Goal: Task Accomplishment & Management: Manage account settings

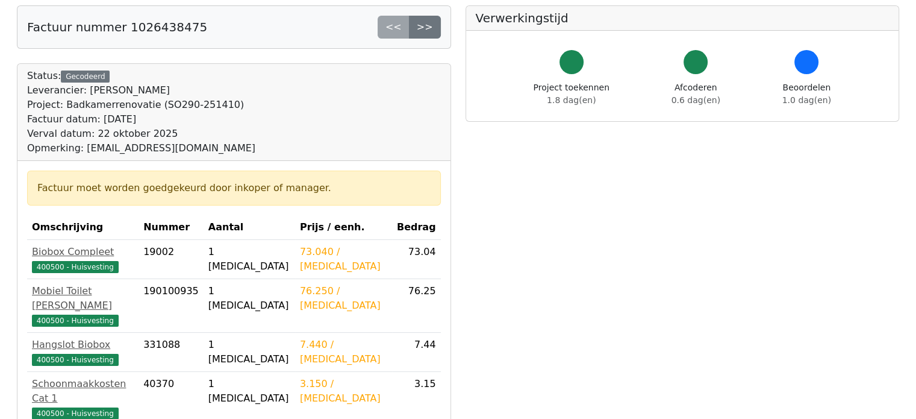
scroll to position [60, 0]
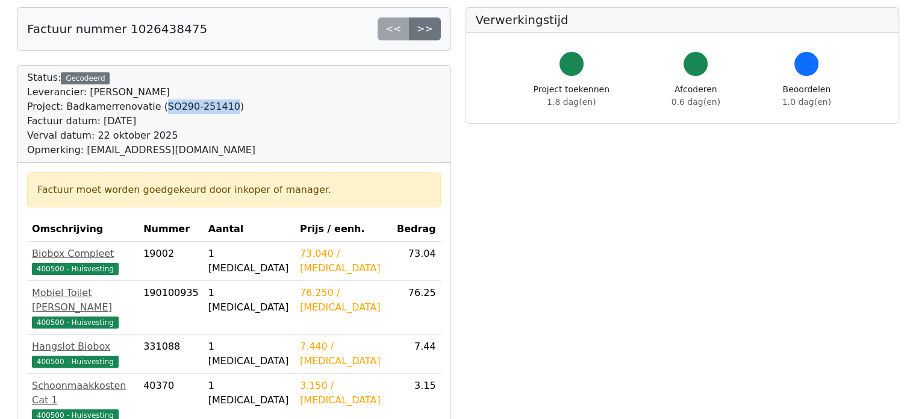
drag, startPoint x: 151, startPoint y: 105, endPoint x: 211, endPoint y: 107, distance: 60.3
click at [211, 107] on div "Project: Badkamerrenovatie (SO290-251410)" at bounding box center [141, 106] width 228 height 14
copy div "SO290-251410"
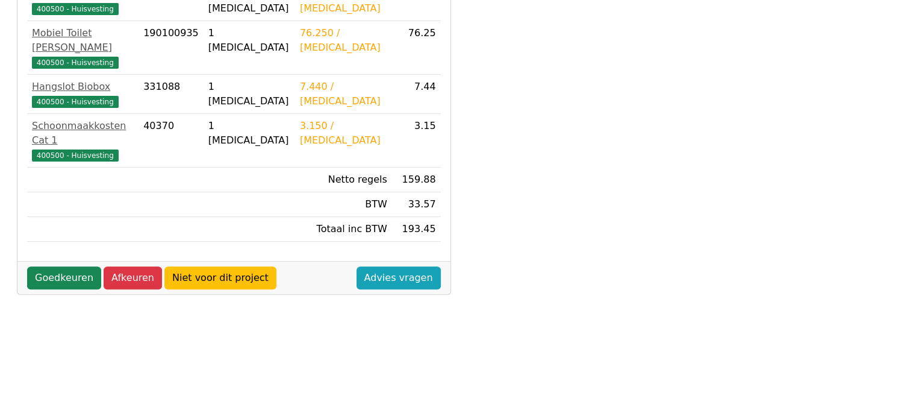
scroll to position [361, 0]
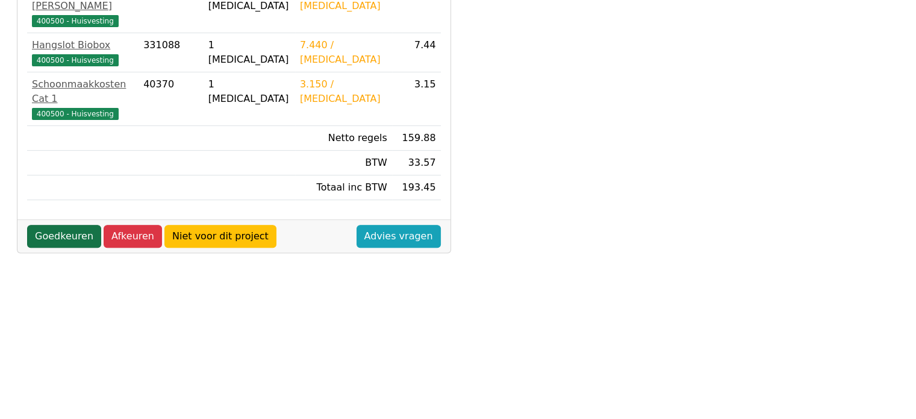
click at [60, 225] on link "Goedkeuren" at bounding box center [64, 236] width 74 height 23
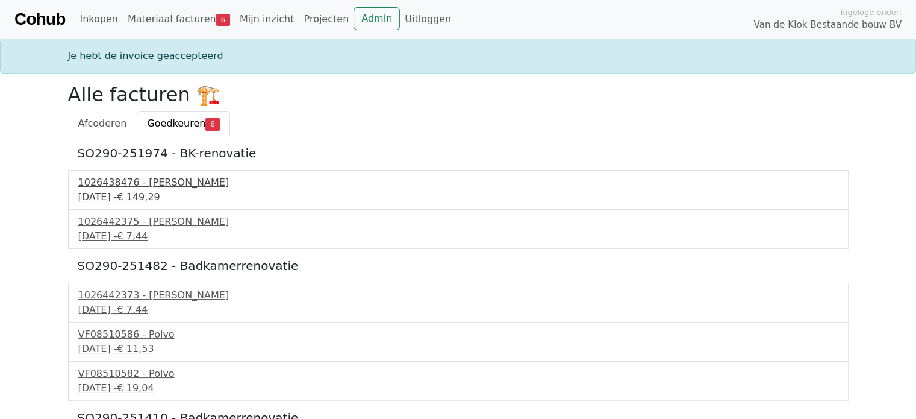
click at [153, 180] on div "1026438476 - Boels Verhuur" at bounding box center [458, 182] width 760 height 14
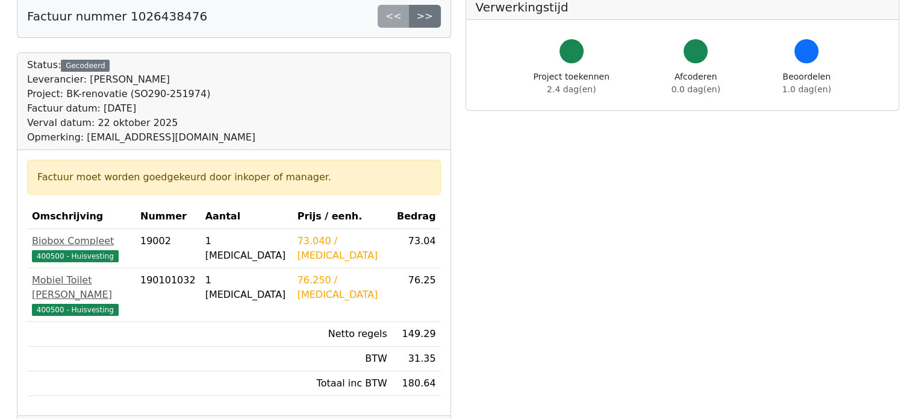
scroll to position [120, 0]
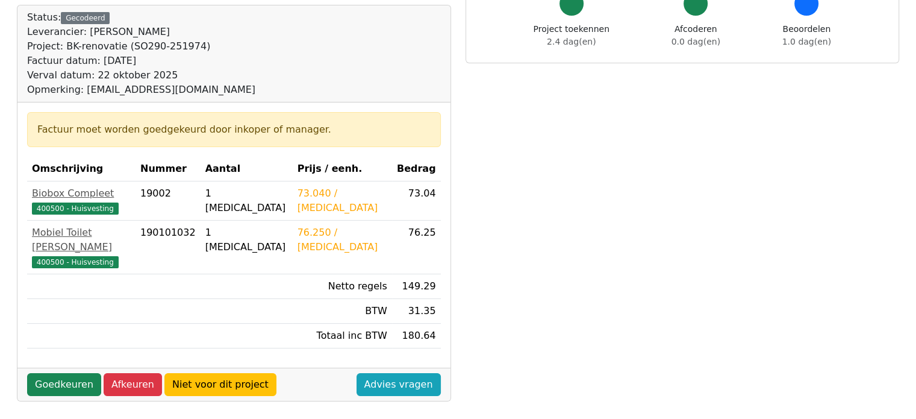
click at [123, 46] on div "Project: BK-renovatie (SO290-251974)" at bounding box center [141, 46] width 228 height 14
click at [123, 47] on div "Project: BK-renovatie (SO290-251974)" at bounding box center [141, 46] width 228 height 14
drag, startPoint x: 122, startPoint y: 46, endPoint x: 184, endPoint y: 48, distance: 61.5
click at [184, 48] on div "Project: BK-renovatie (SO290-251974)" at bounding box center [141, 46] width 228 height 14
copy div "SO290-251974"
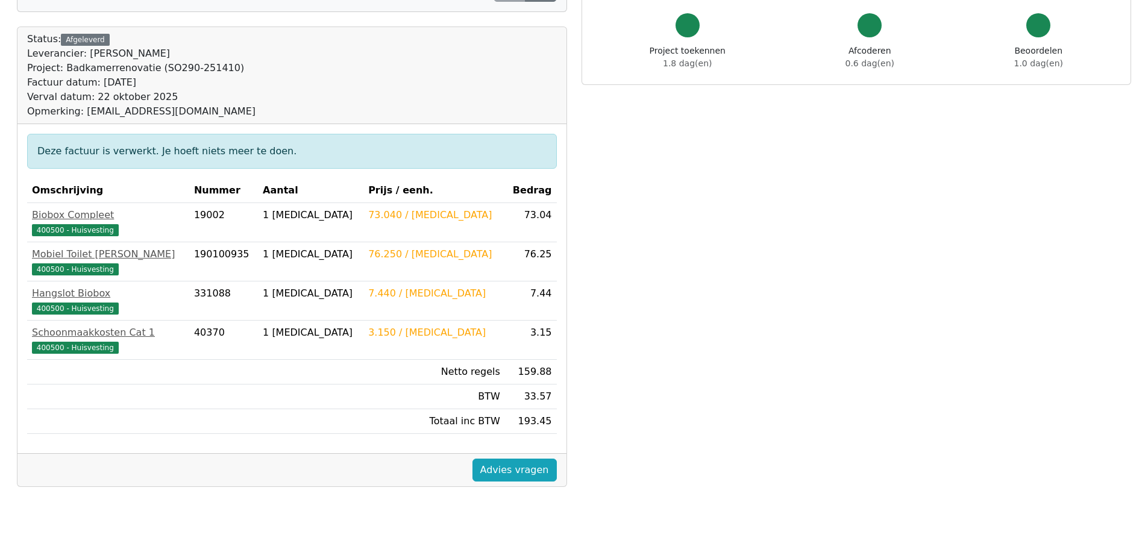
scroll to position [60, 0]
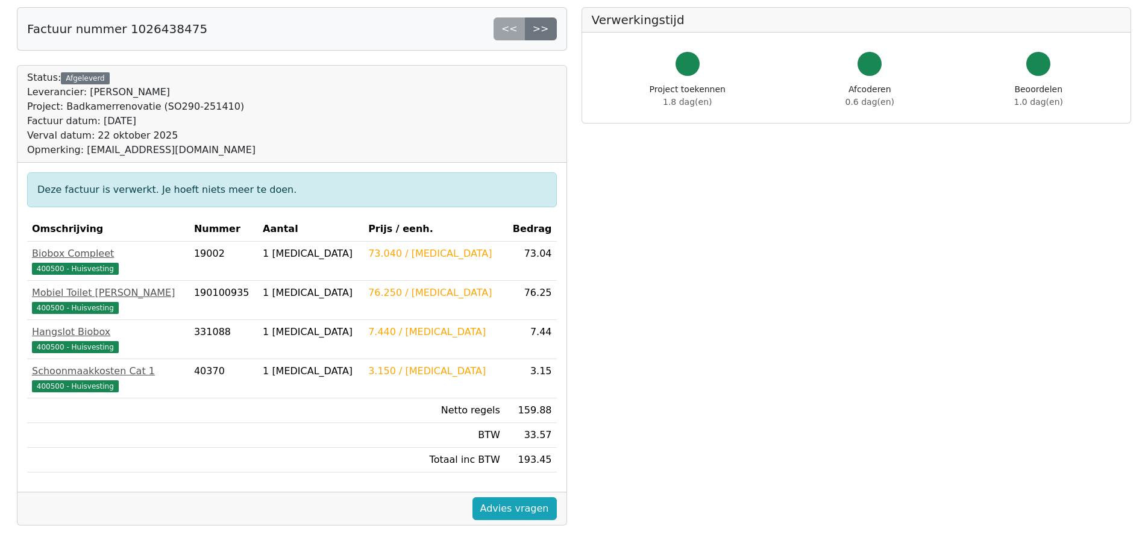
click at [154, 105] on div "Project: Badkamerrenovatie (SO290-251410)" at bounding box center [141, 106] width 228 height 14
drag, startPoint x: 151, startPoint y: 106, endPoint x: 211, endPoint y: 108, distance: 60.3
click at [211, 108] on div "Project: Badkamerrenovatie (SO290-251410)" at bounding box center [141, 106] width 228 height 14
copy div "SO290-251410"
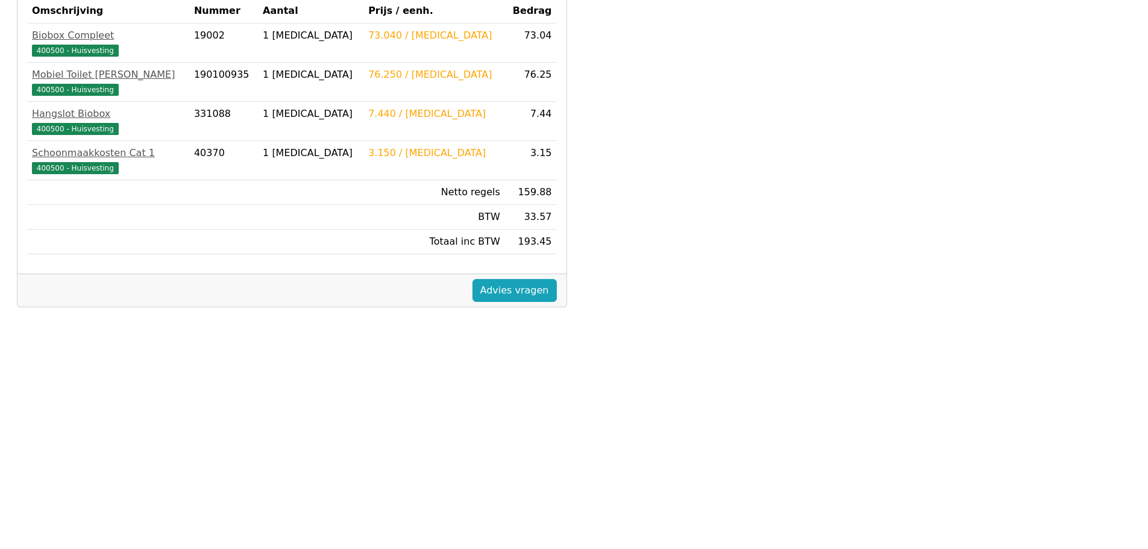
scroll to position [0, 0]
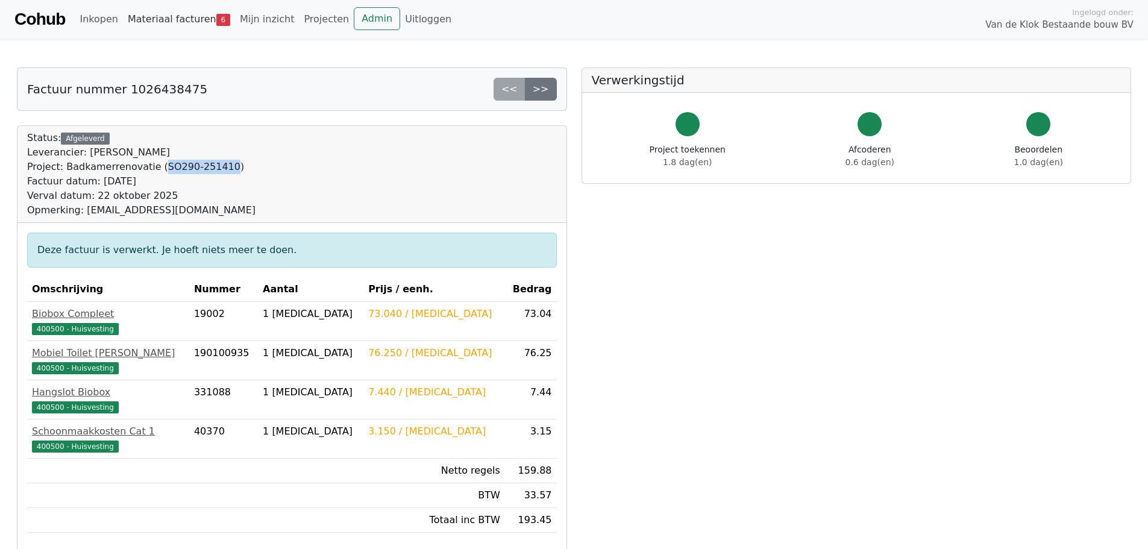
click at [216, 20] on span "6" at bounding box center [223, 20] width 14 height 12
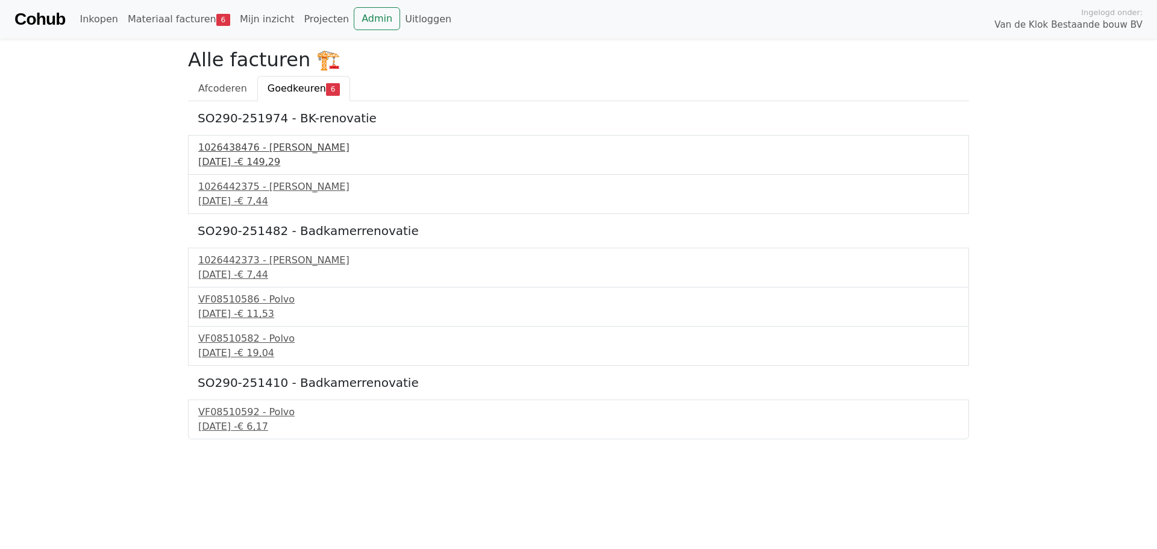
click at [311, 149] on div "1026438476 - Boels Verhuur" at bounding box center [578, 147] width 760 height 14
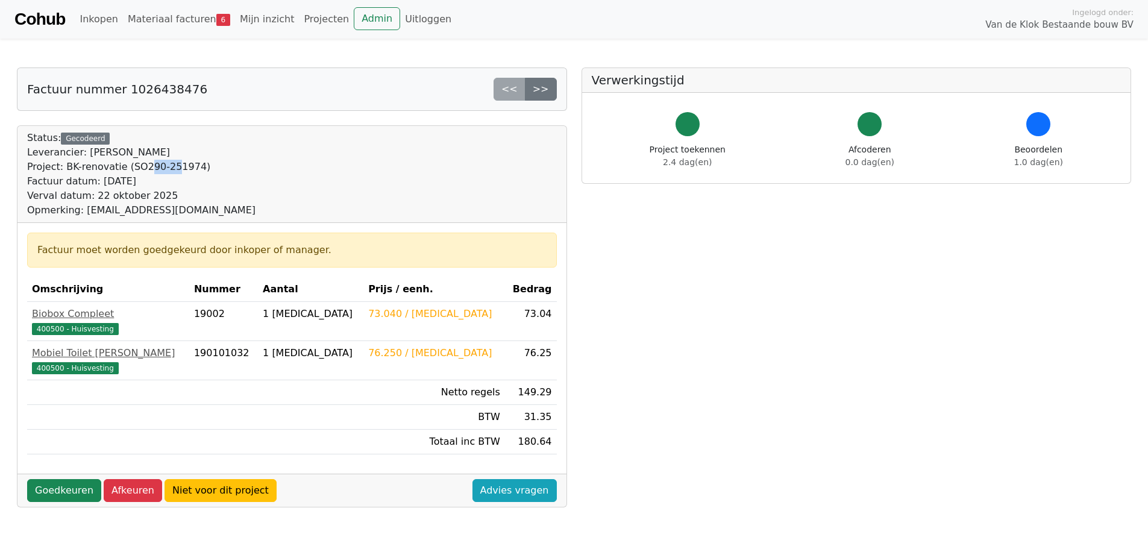
drag, startPoint x: 149, startPoint y: 167, endPoint x: 140, endPoint y: 168, distance: 9.7
click at [140, 168] on div "Project: BK-renovatie (SO290-251974)" at bounding box center [141, 167] width 228 height 14
click at [178, 166] on div "Project: BK-renovatie (SO290-251974)" at bounding box center [141, 167] width 228 height 14
click at [184, 167] on div "Project: BK-renovatie (SO290-251974)" at bounding box center [141, 167] width 228 height 14
drag, startPoint x: 184, startPoint y: 168, endPoint x: 123, endPoint y: 170, distance: 61.5
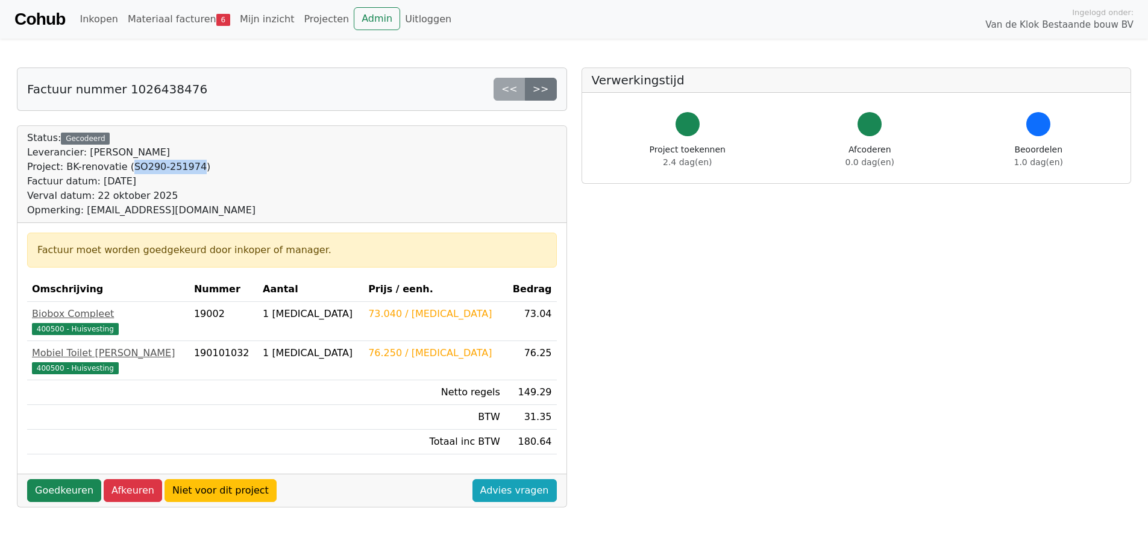
click at [123, 170] on div "Project: BK-renovatie (SO290-251974)" at bounding box center [141, 167] width 228 height 14
copy div "SO290-251974"
click at [51, 494] on link "Goedkeuren" at bounding box center [64, 490] width 74 height 23
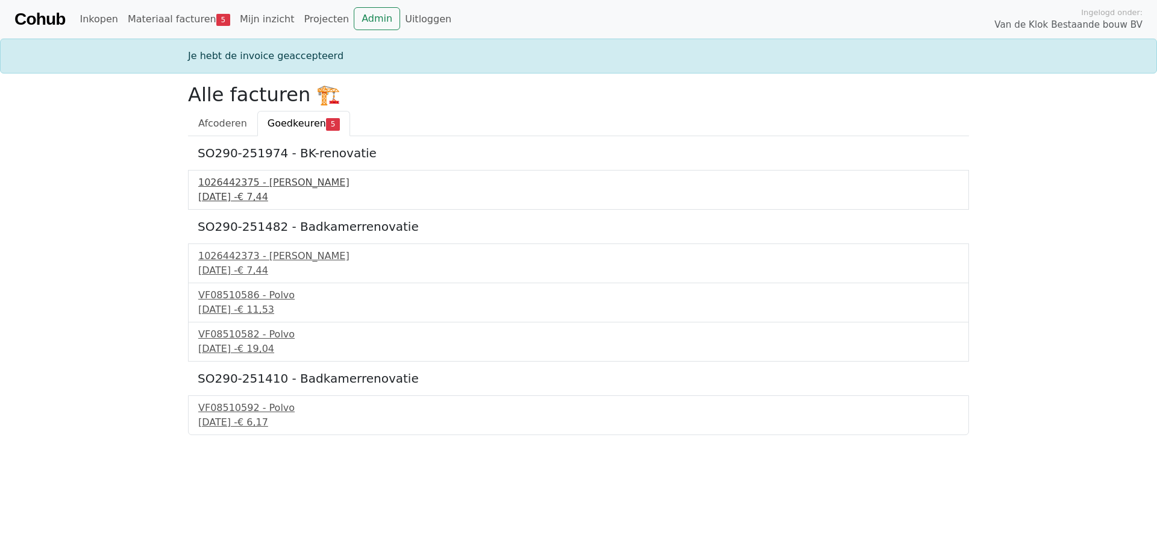
click at [277, 188] on div "1026442375 - [PERSON_NAME]" at bounding box center [578, 182] width 760 height 14
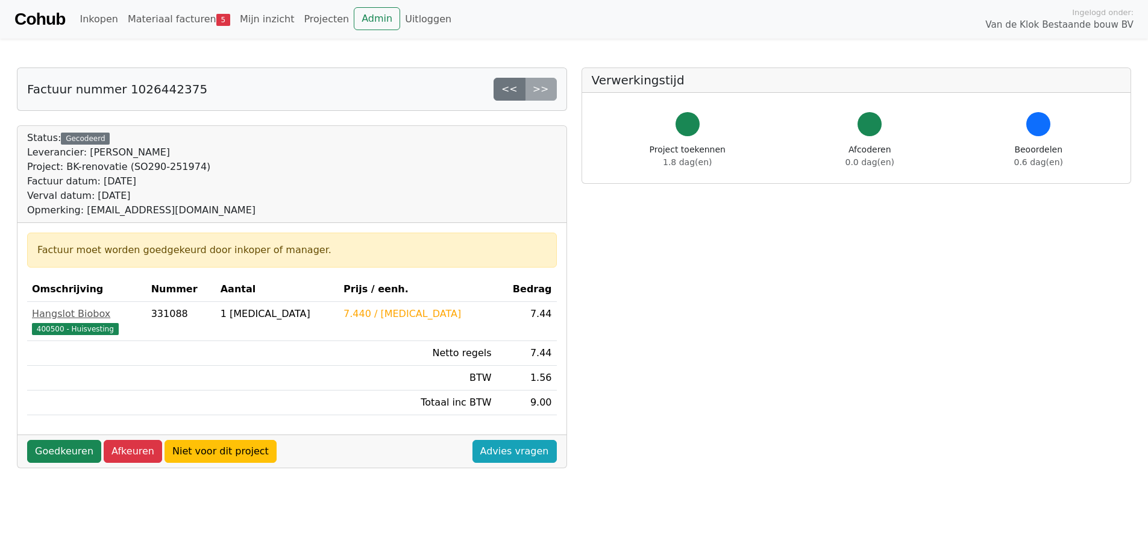
click at [122, 167] on div "Project: BK-renovatie (SO290-251974)" at bounding box center [141, 167] width 228 height 14
drag, startPoint x: 122, startPoint y: 166, endPoint x: 184, endPoint y: 170, distance: 62.8
click at [184, 170] on div "Project: BK-renovatie (SO290-251974)" at bounding box center [141, 167] width 228 height 14
copy div "SO290-251974"
click at [73, 448] on link "Goedkeuren" at bounding box center [64, 451] width 74 height 23
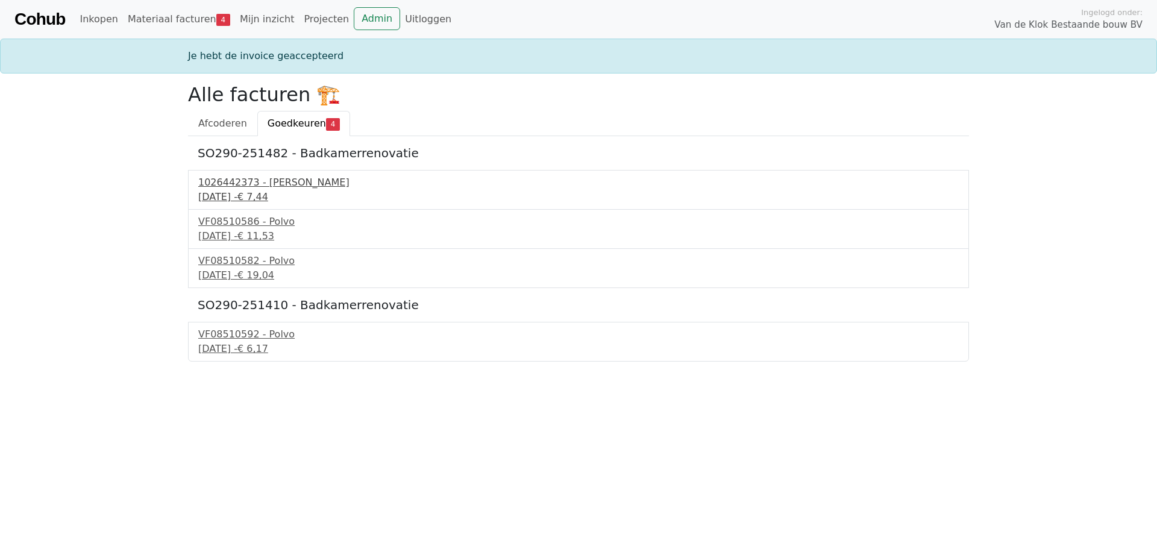
click at [269, 188] on div "1026442373 - [PERSON_NAME]" at bounding box center [578, 182] width 760 height 14
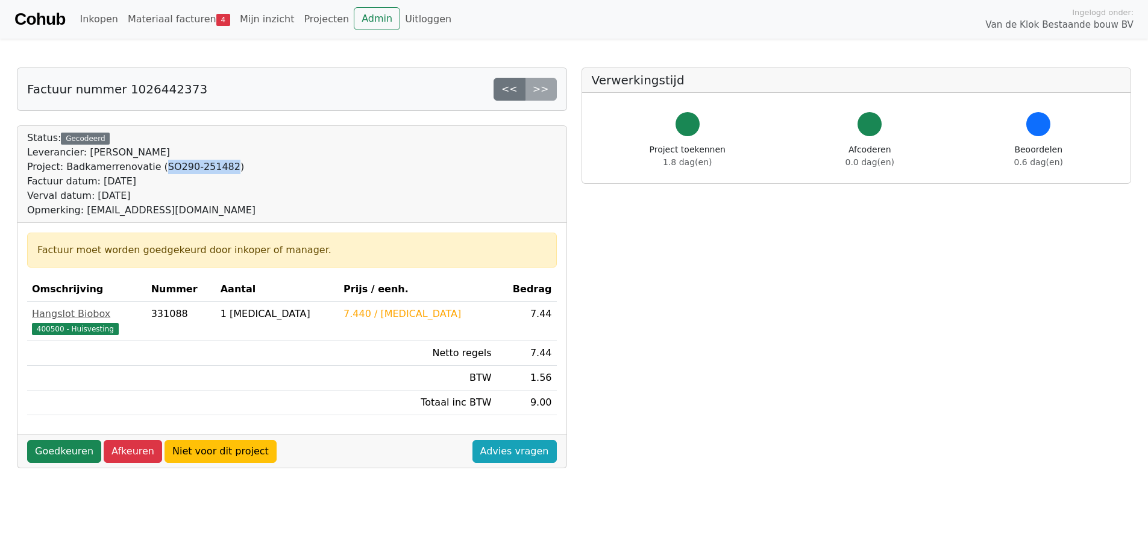
drag, startPoint x: 149, startPoint y: 165, endPoint x: 210, endPoint y: 166, distance: 60.2
click at [210, 166] on div "Project: Badkamerrenovatie (SO290-251482)" at bounding box center [141, 167] width 228 height 14
copy div "SO290-251482"
click at [77, 449] on link "Goedkeuren" at bounding box center [64, 451] width 74 height 23
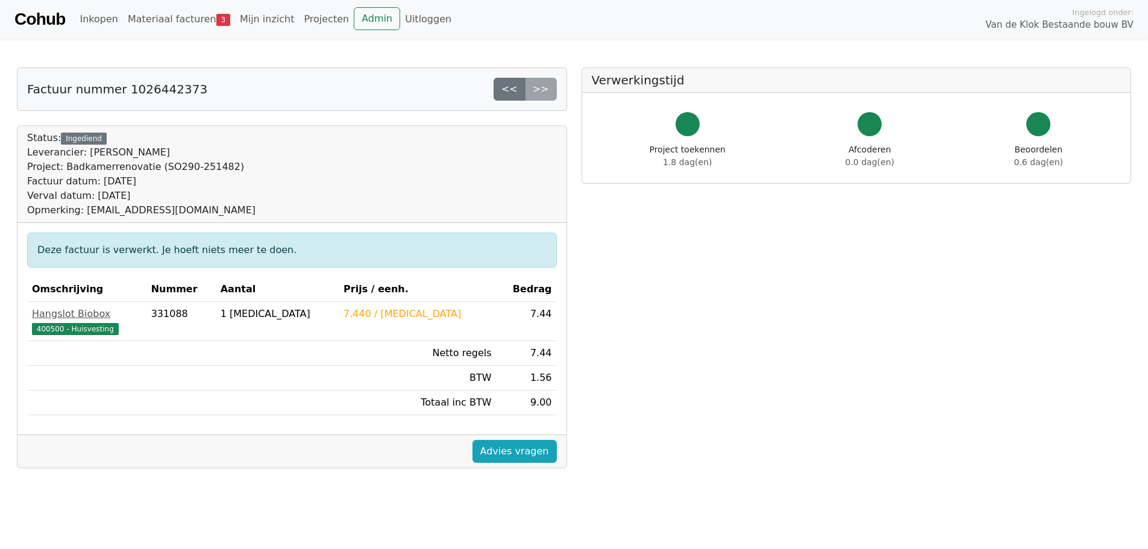
click at [163, 34] on div "Cohub Inkopen Materiaal facturen 3 Mijn inzicht Projecten Admin Uitloggen Ingel…" at bounding box center [574, 19] width 1148 height 39
click at [167, 27] on link "Materiaal facturen 3" at bounding box center [179, 19] width 112 height 24
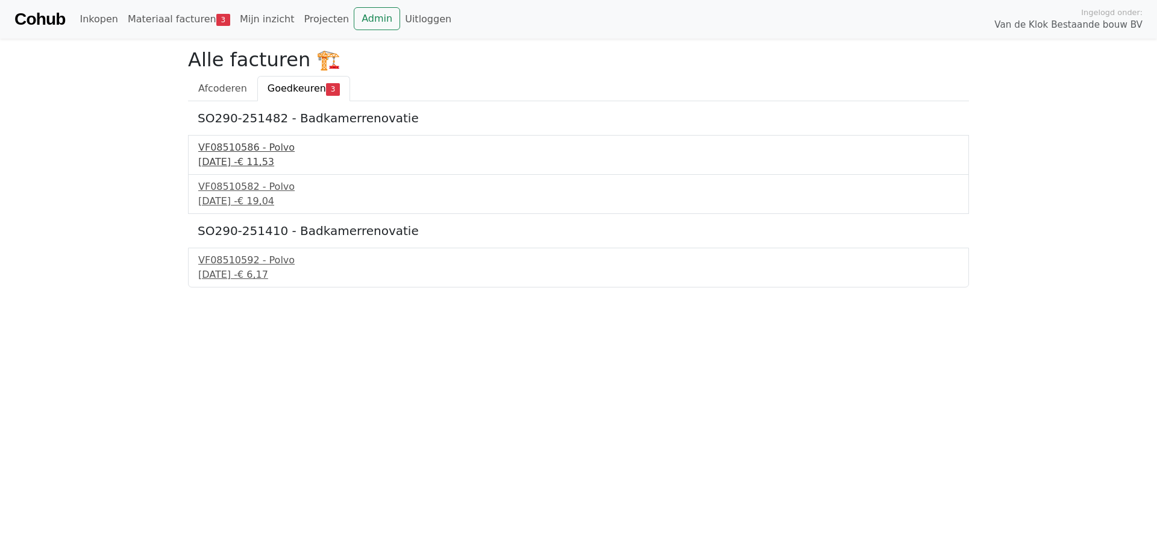
click at [252, 148] on div "VF08510586 - Polvo" at bounding box center [578, 147] width 760 height 14
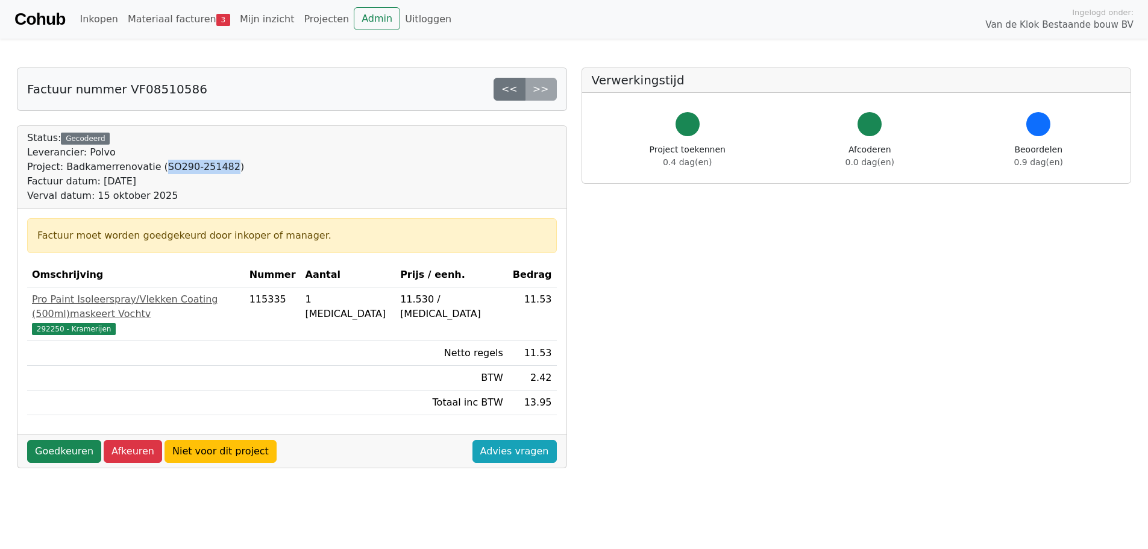
drag, startPoint x: 151, startPoint y: 166, endPoint x: 211, endPoint y: 165, distance: 60.2
click at [211, 165] on div "Project: Badkamerrenovatie (SO290-251482)" at bounding box center [135, 167] width 217 height 14
click at [73, 440] on link "Goedkeuren" at bounding box center [64, 451] width 74 height 23
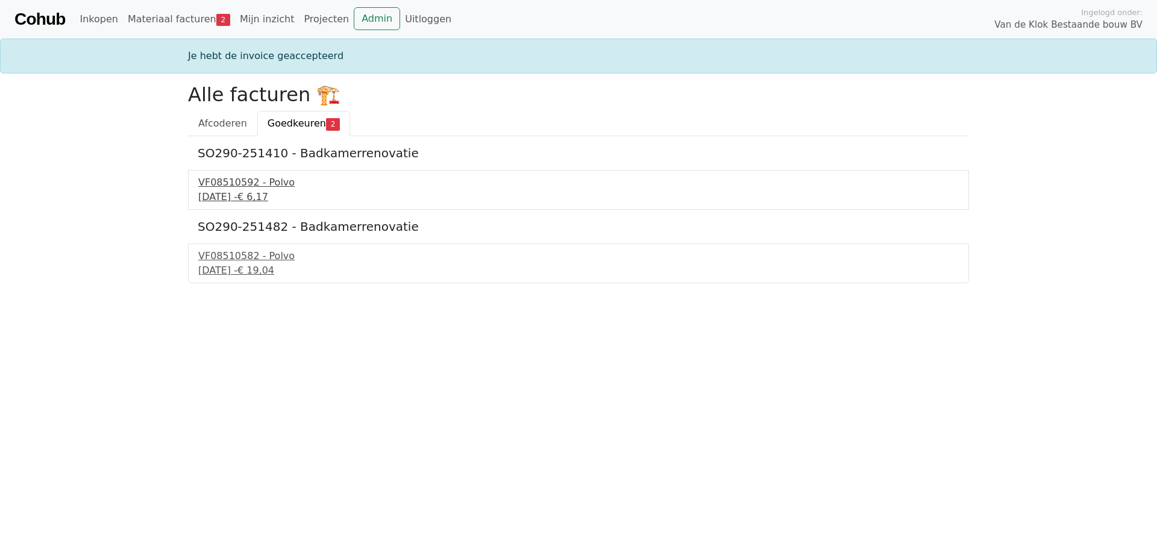
click at [275, 187] on div "VF08510592 - Polvo" at bounding box center [578, 182] width 760 height 14
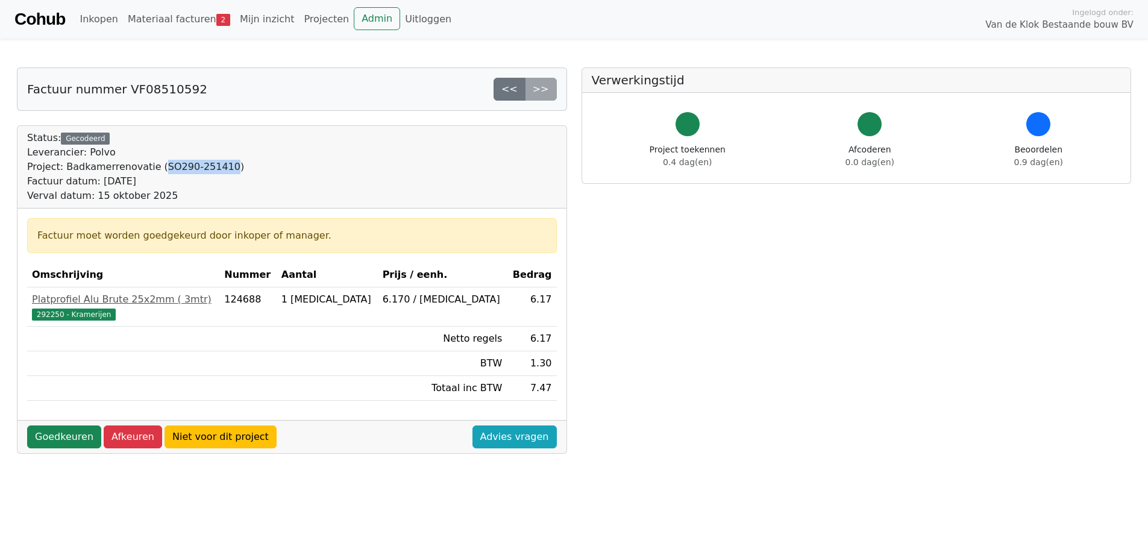
drag, startPoint x: 149, startPoint y: 164, endPoint x: 211, endPoint y: 166, distance: 61.5
click at [211, 166] on div "Project: Badkamerrenovatie (SO290-251410)" at bounding box center [135, 167] width 217 height 14
copy div "SO290-251410"
click at [255, 334] on td at bounding box center [202, 339] width 351 height 25
click at [67, 434] on link "Goedkeuren" at bounding box center [64, 436] width 74 height 23
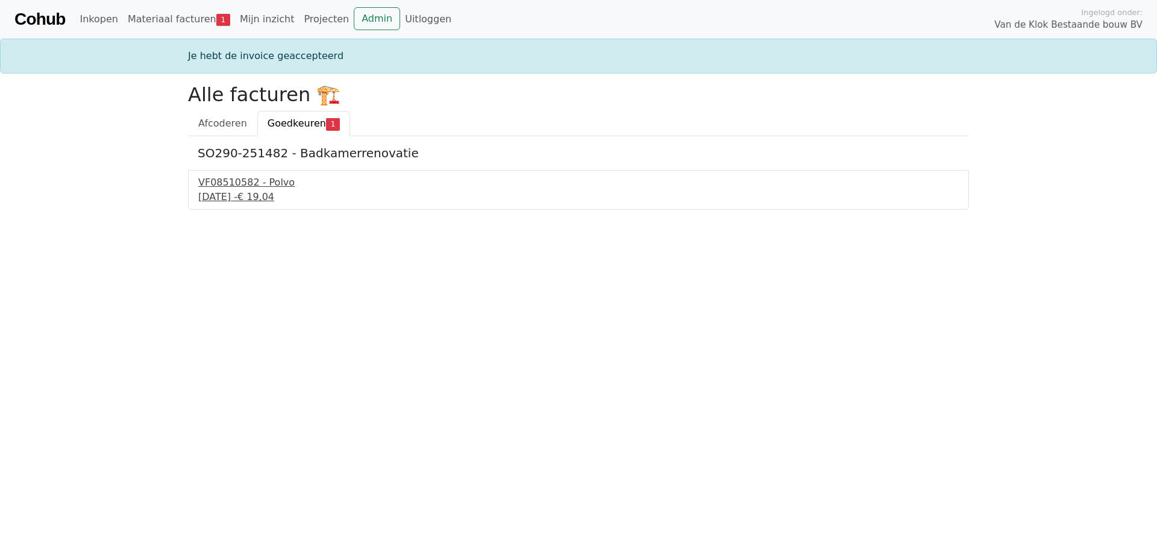
click at [265, 193] on div "24 september 2025 - € 19,04" at bounding box center [578, 197] width 760 height 14
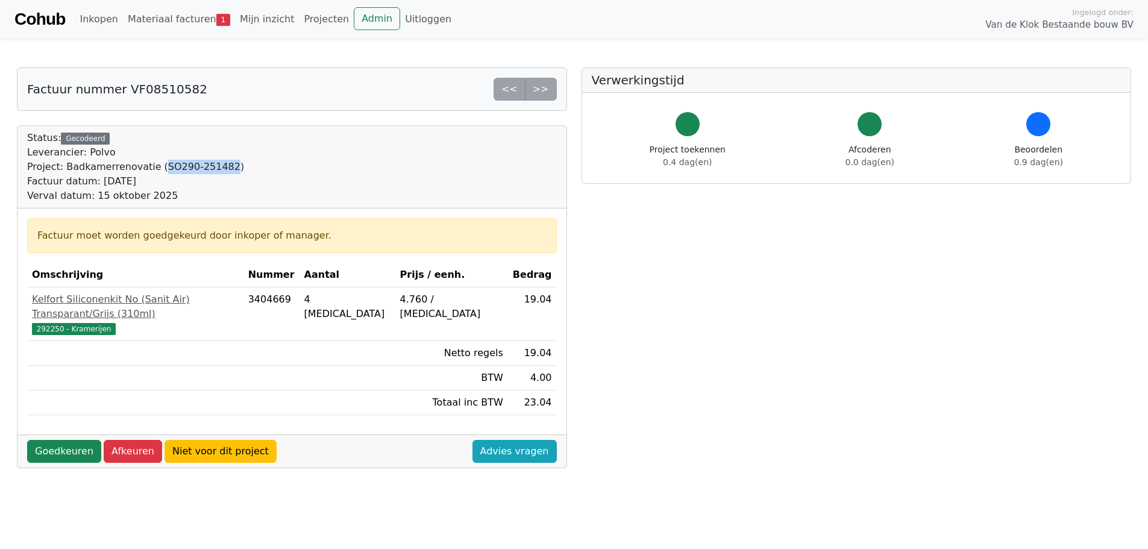
drag, startPoint x: 149, startPoint y: 166, endPoint x: 211, endPoint y: 166, distance: 61.4
click at [211, 166] on div "Project: Badkamerrenovatie (SO290-251482)" at bounding box center [135, 167] width 217 height 14
copy div "SO290-251482"
click at [60, 440] on link "Goedkeuren" at bounding box center [64, 451] width 74 height 23
